Goal: Information Seeking & Learning: Learn about a topic

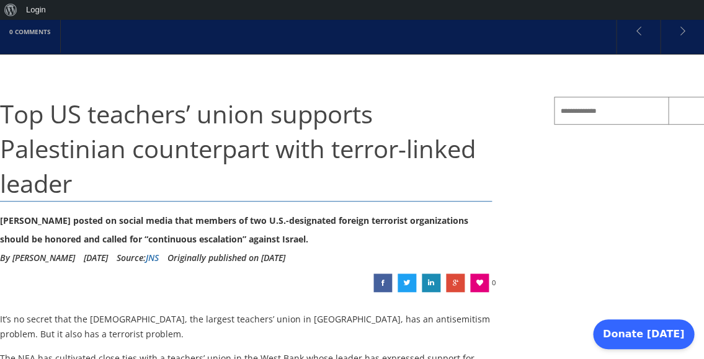
scroll to position [83, 0]
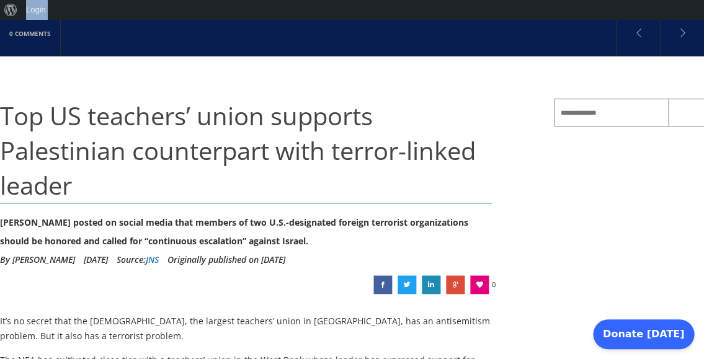
drag, startPoint x: 267, startPoint y: 12, endPoint x: 332, endPoint y: 27, distance: 66.9
click at [638, 37] on link at bounding box center [638, 32] width 43 height 43
click at [636, 35] on link at bounding box center [638, 32] width 43 height 43
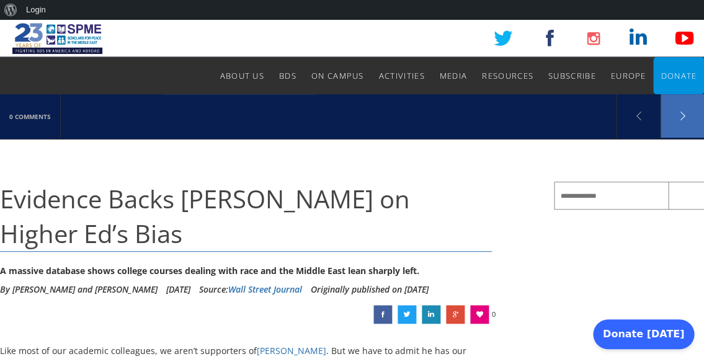
click at [685, 114] on link at bounding box center [682, 115] width 43 height 43
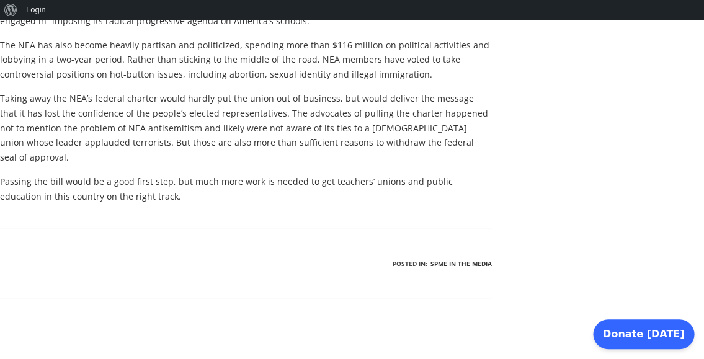
scroll to position [904, 0]
